Goal: Check status: Check status

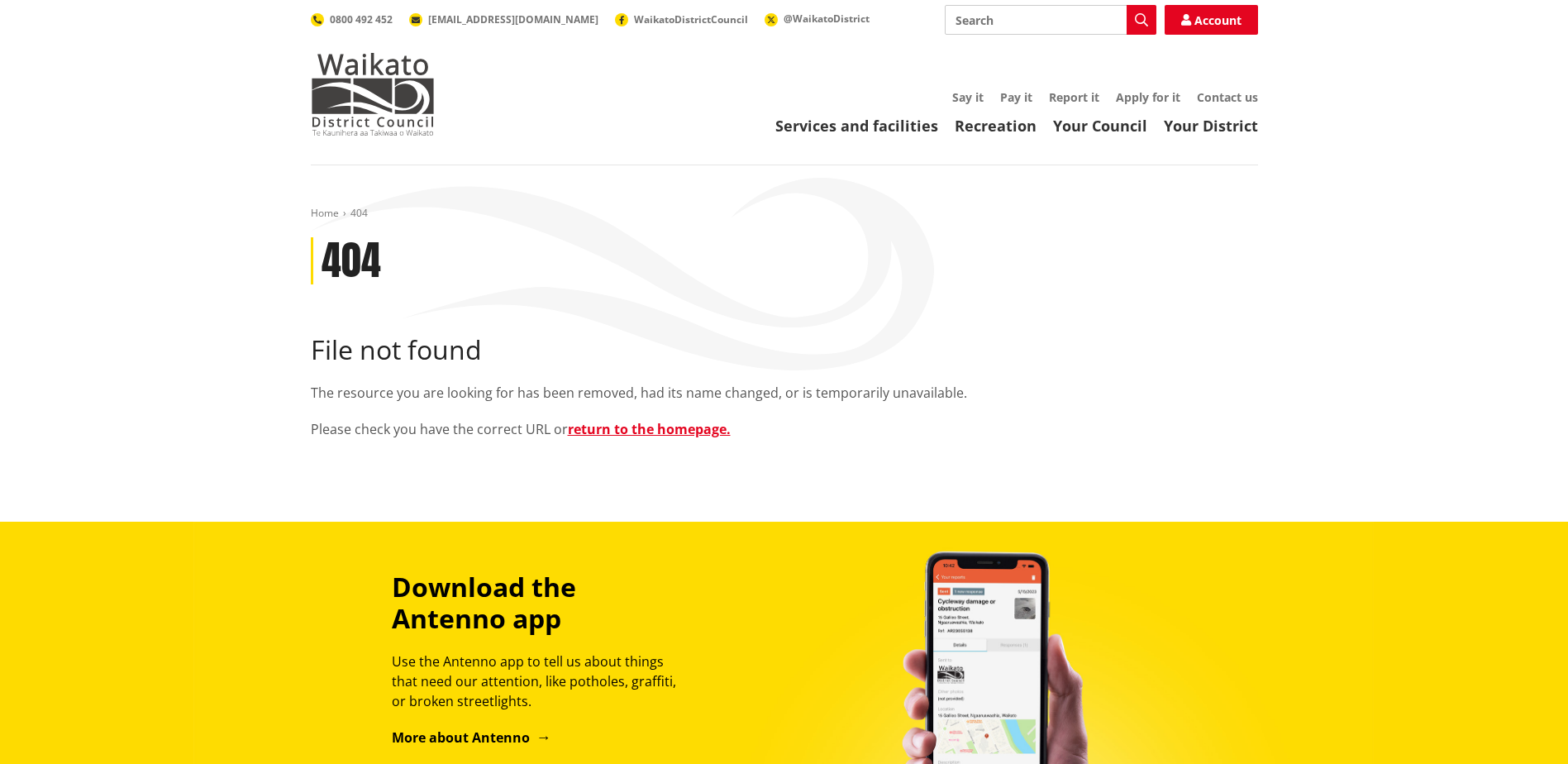
click at [679, 354] on h2 "File not found" at bounding box center [784, 349] width 947 height 31
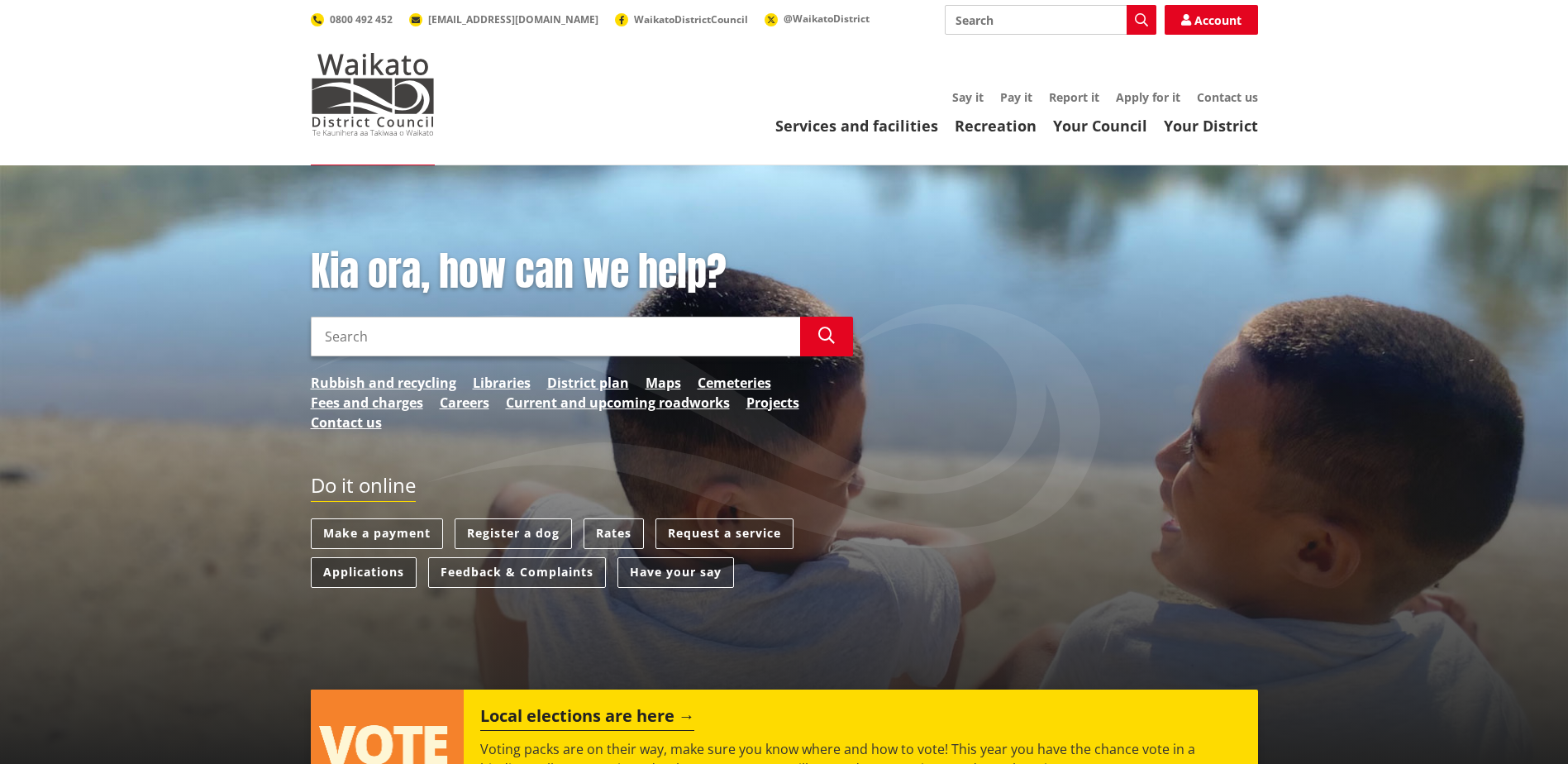
click at [384, 571] on link "Applications" at bounding box center [363, 572] width 106 height 30
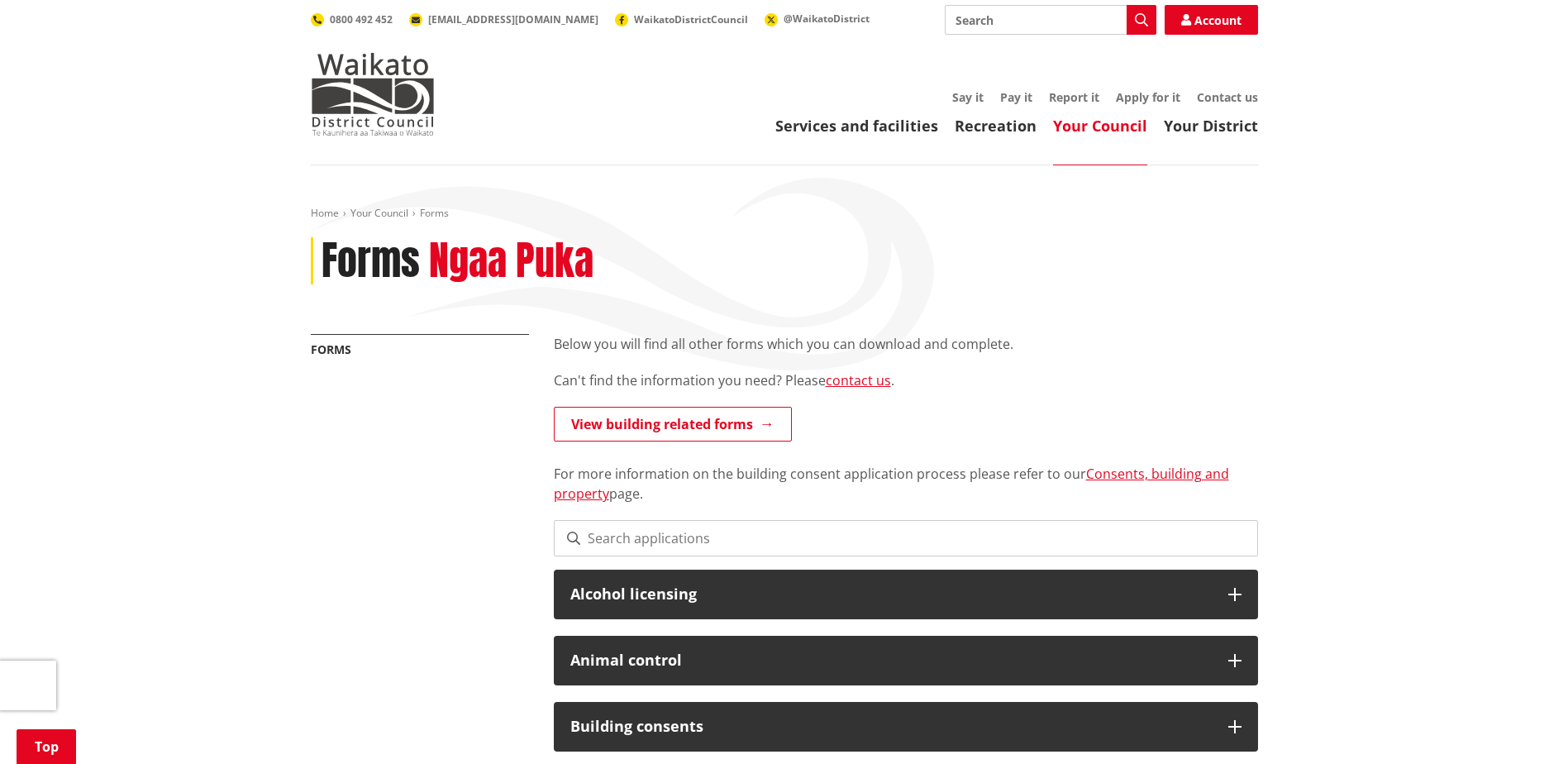
scroll to position [331, 0]
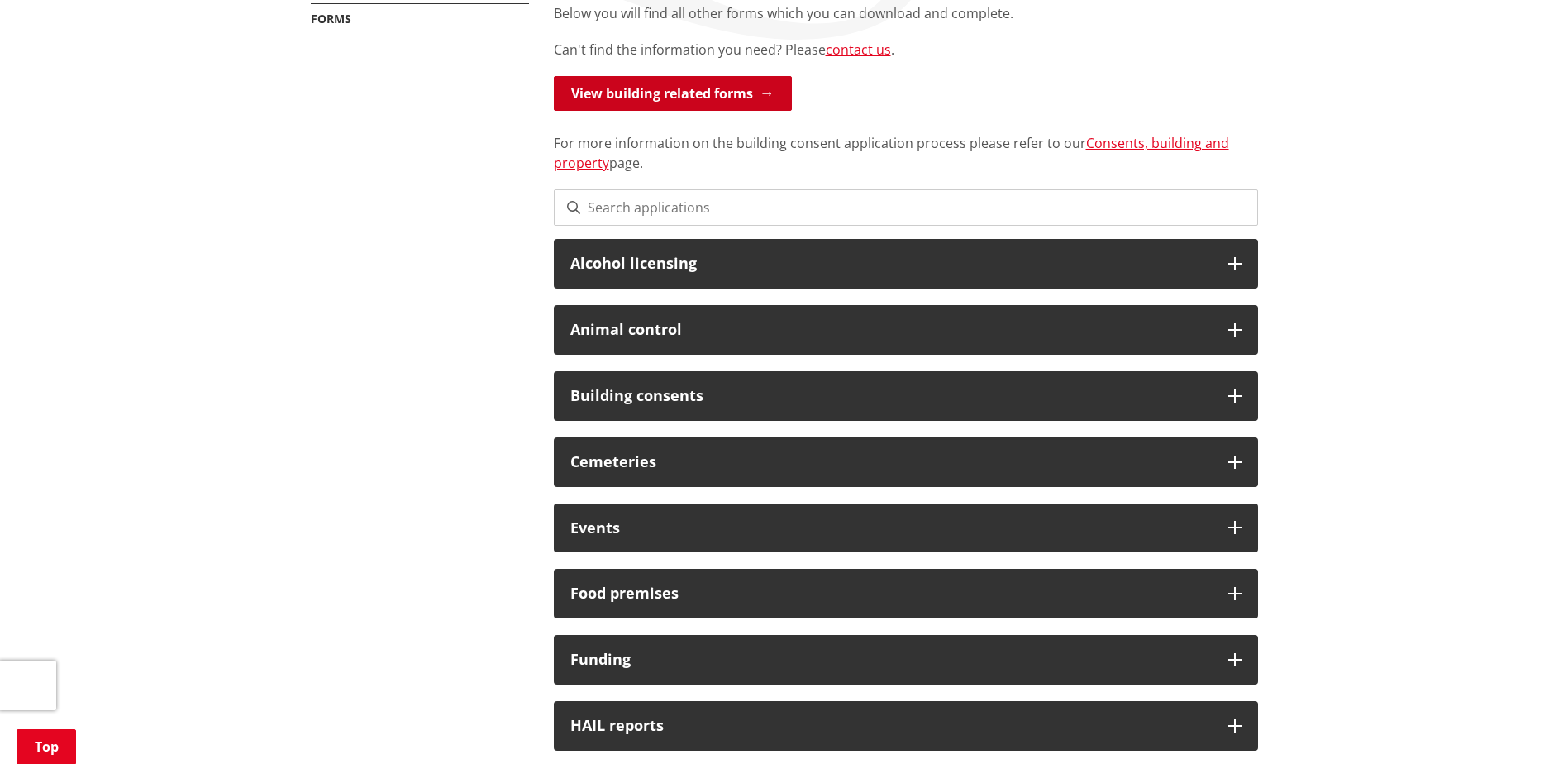
click at [710, 86] on link "View building related forms" at bounding box center [673, 93] width 238 height 35
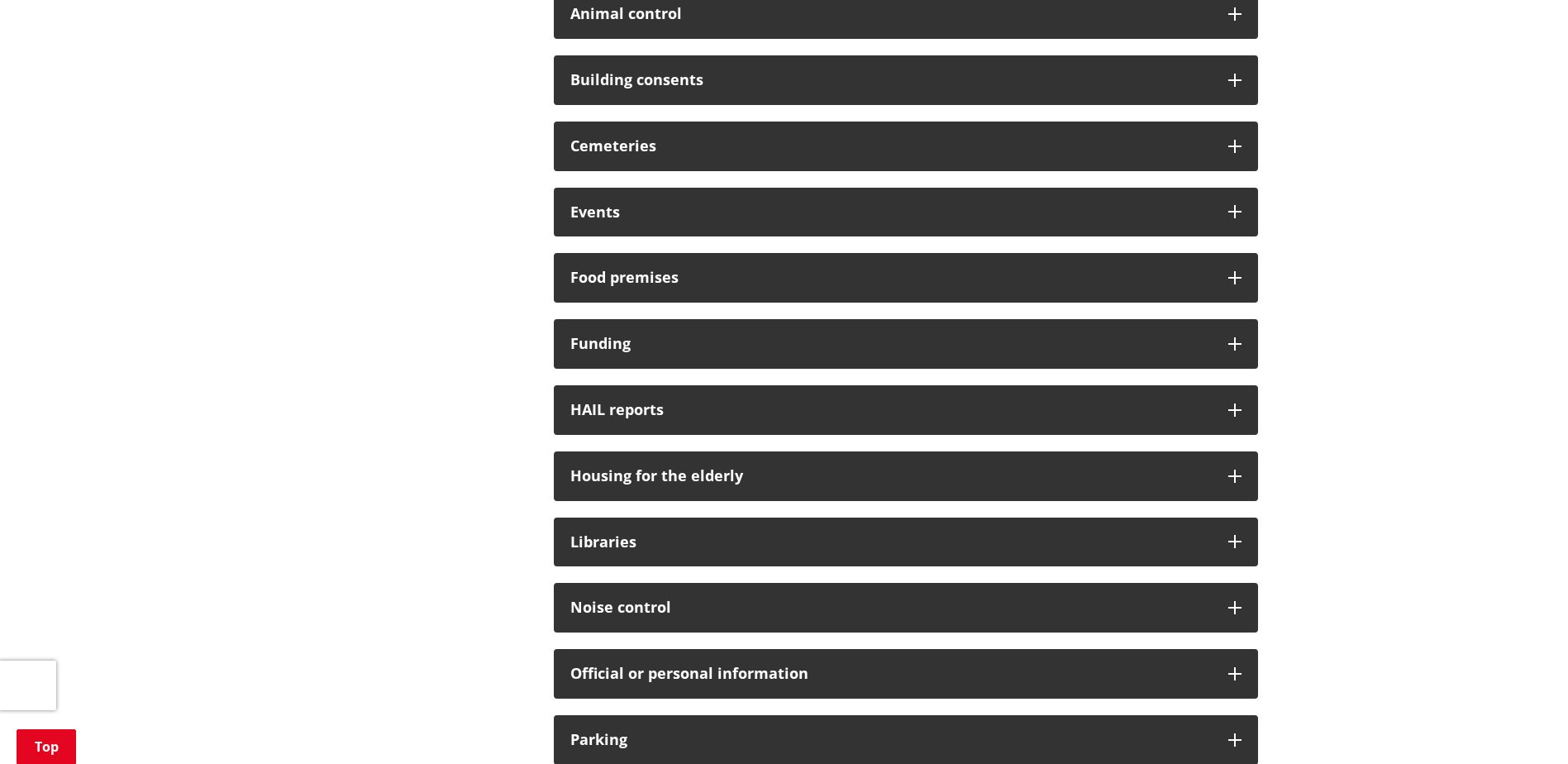
scroll to position [413, 0]
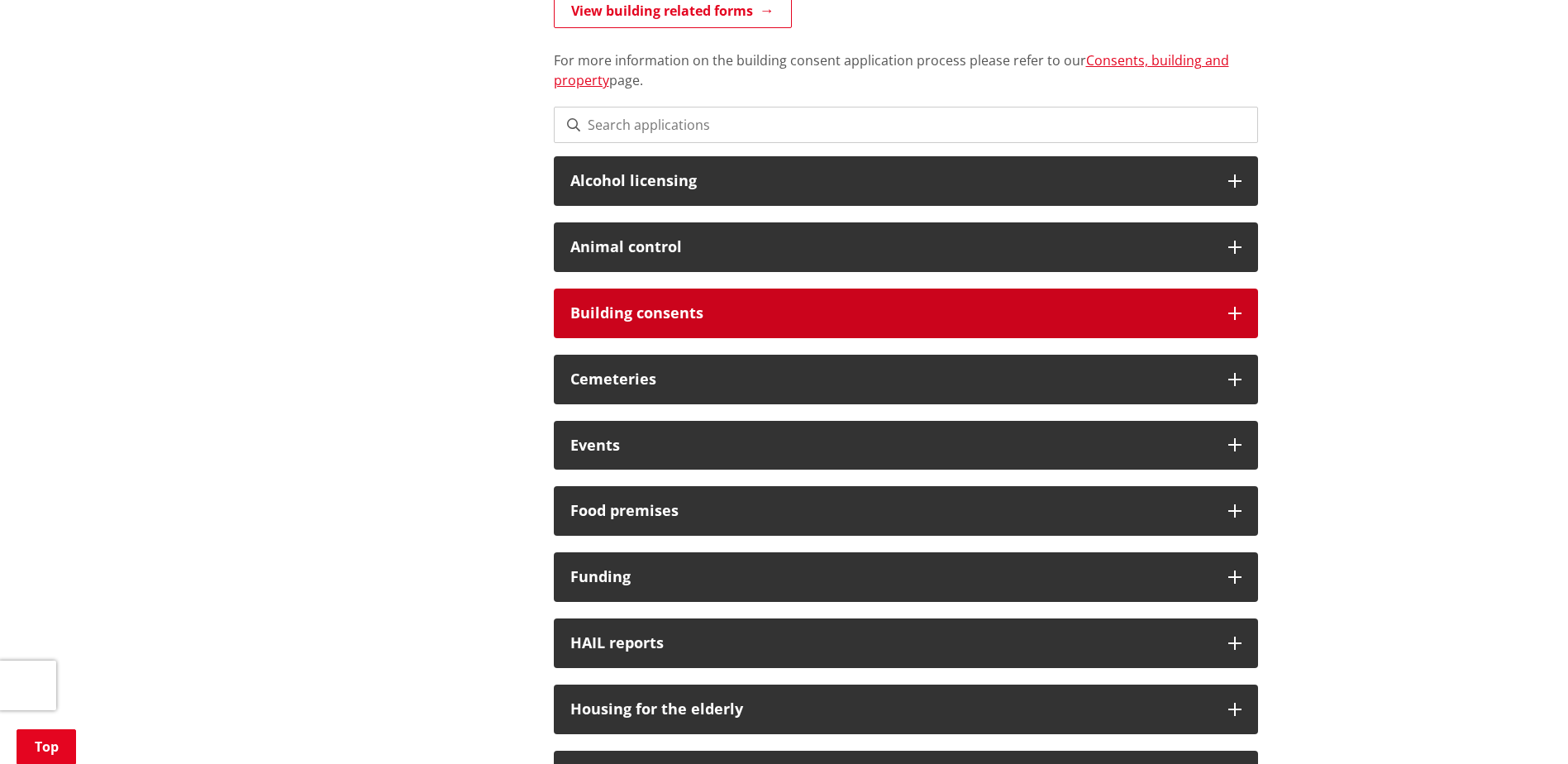
click at [917, 305] on h3 "Building consents" at bounding box center [891, 313] width 641 height 17
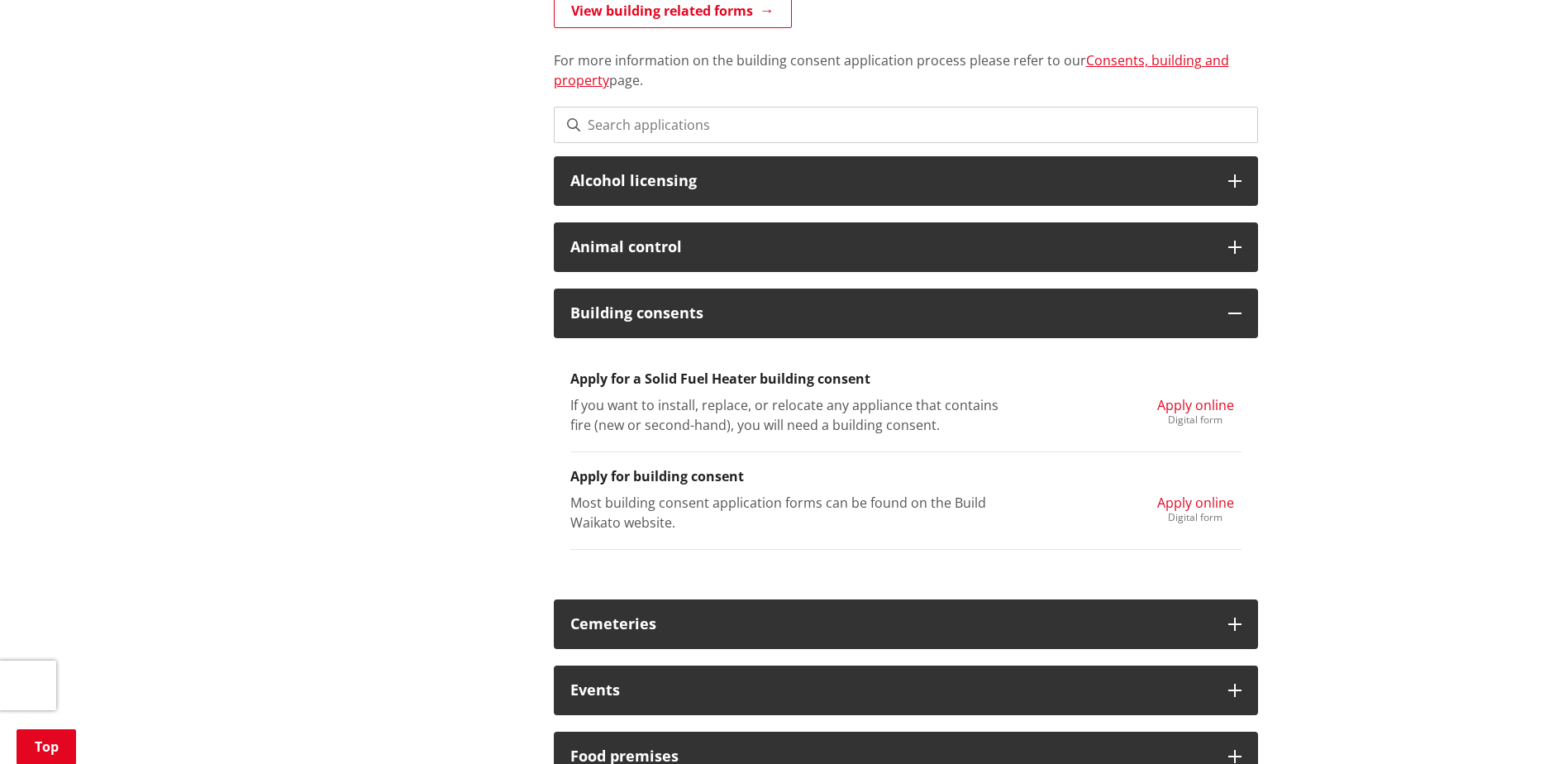
click at [1188, 507] on span "Apply online" at bounding box center [1195, 503] width 77 height 18
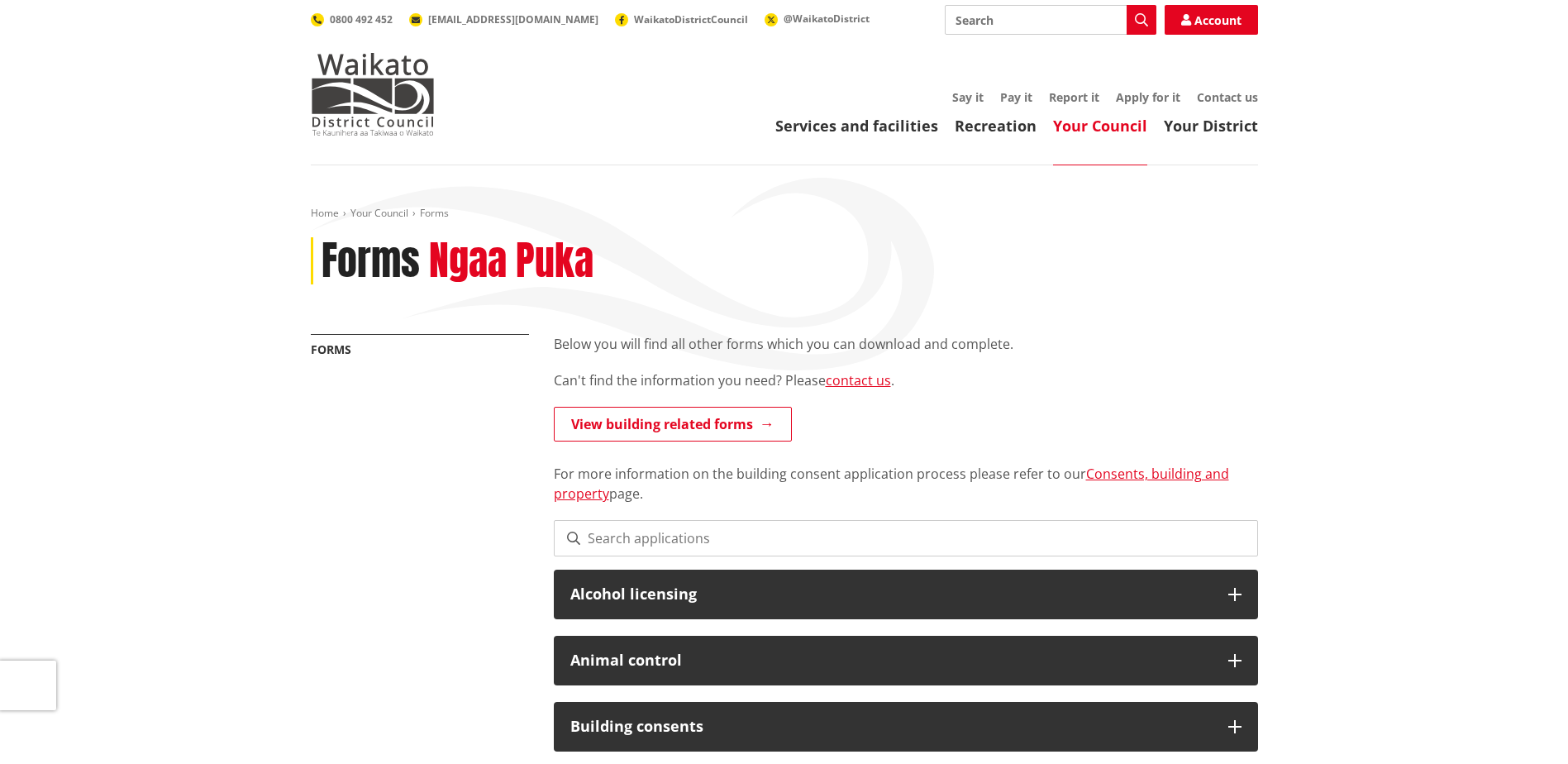
click at [993, 23] on input "Search" at bounding box center [1051, 19] width 212 height 30
type input "tracker"
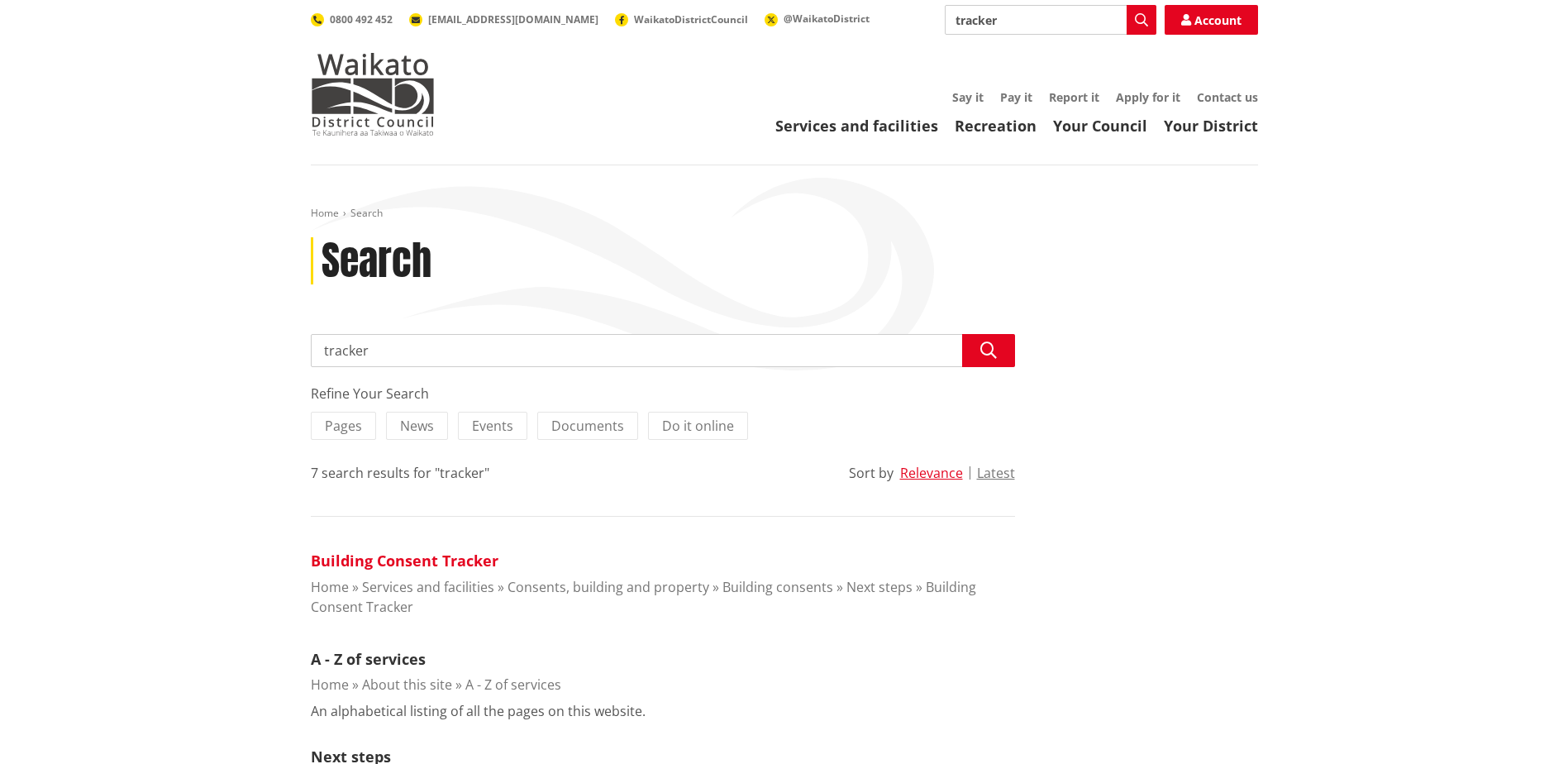
click at [458, 557] on link "Building Consent Tracker" at bounding box center [404, 560] width 188 height 19
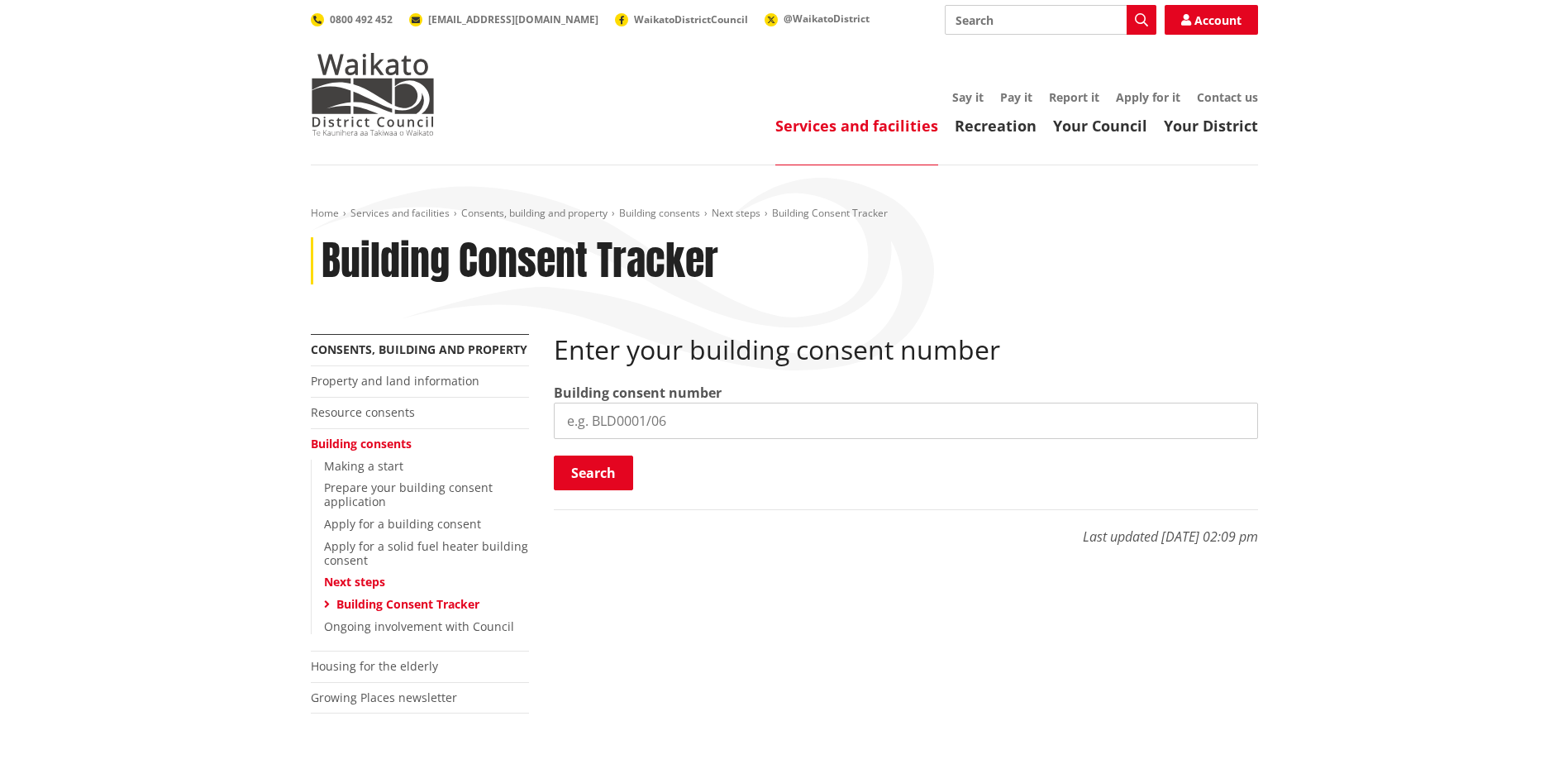
click at [1440, 224] on div "Home Services and facilities Consents, building and property Building consents …" at bounding box center [784, 492] width 1568 height 655
